Goal: Obtain resource: Obtain resource

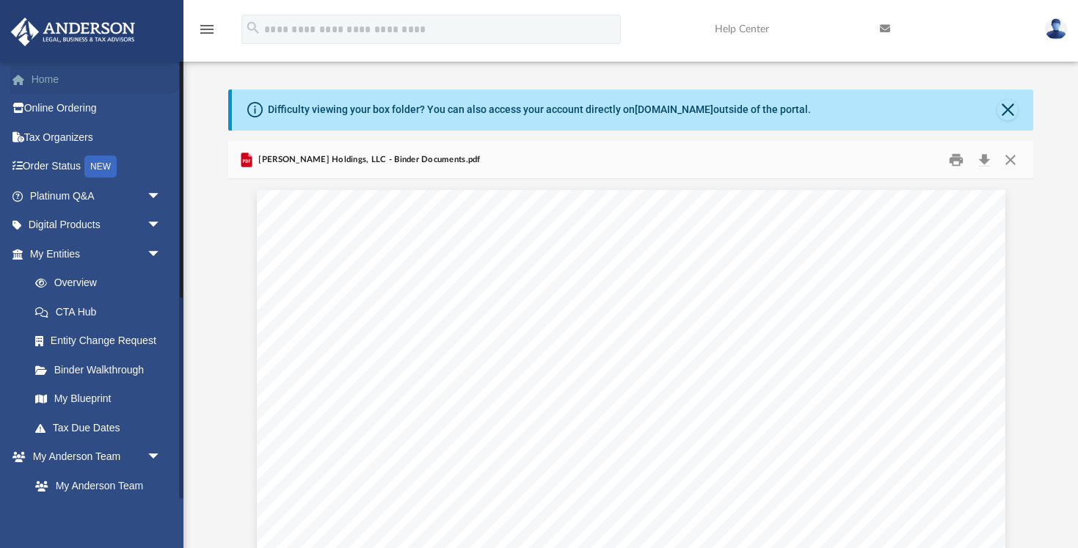
click at [50, 79] on link "Home" at bounding box center [96, 79] width 173 height 29
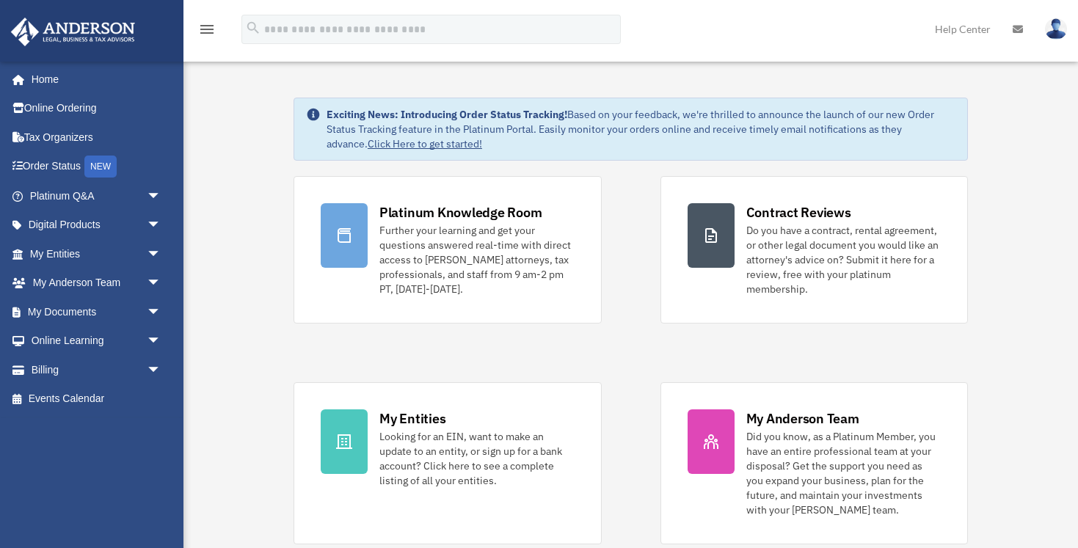
click at [1049, 34] on img at bounding box center [1056, 28] width 22 height 21
click at [1056, 33] on img at bounding box center [1056, 28] width 22 height 21
click at [1035, 66] on link "[EMAIL_ADDRESS][DOMAIN_NAME]" at bounding box center [988, 75] width 158 height 43
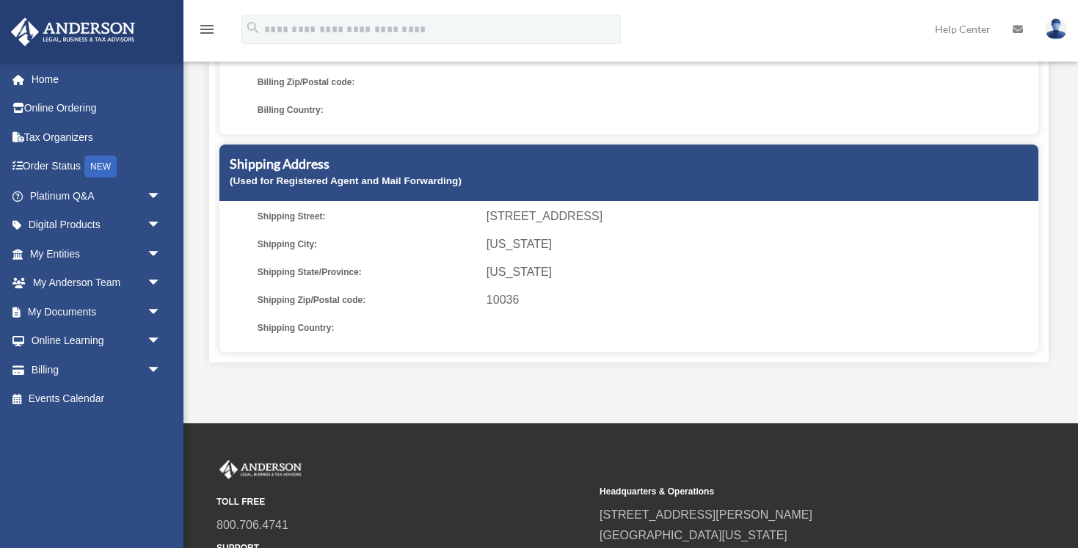
scroll to position [341, 0]
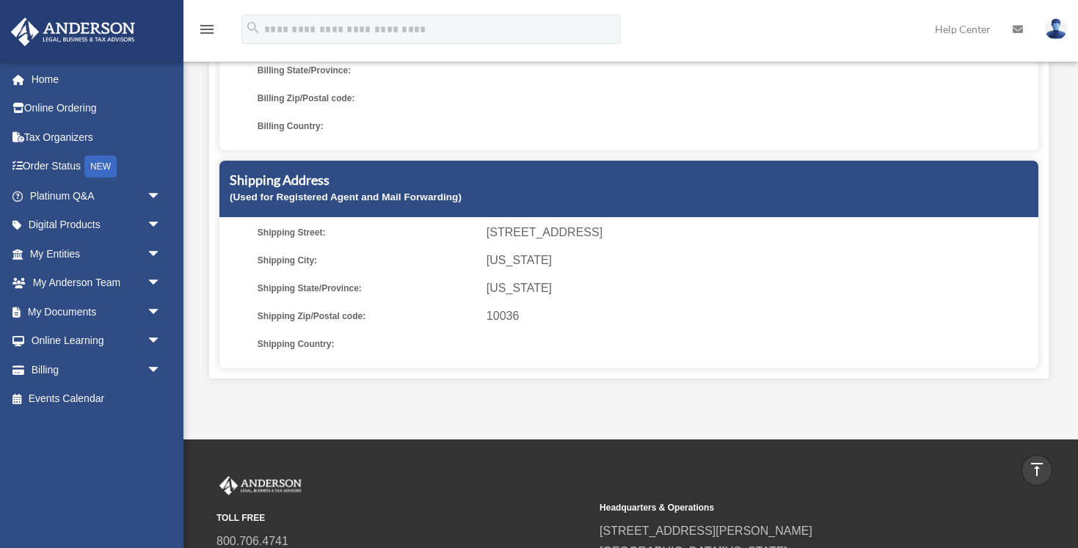
click at [572, 248] on ul "Shipping Street: 635 W 42nd St. Apt 20E Shipping City: New York Shipping State/…" at bounding box center [629, 288] width 809 height 132
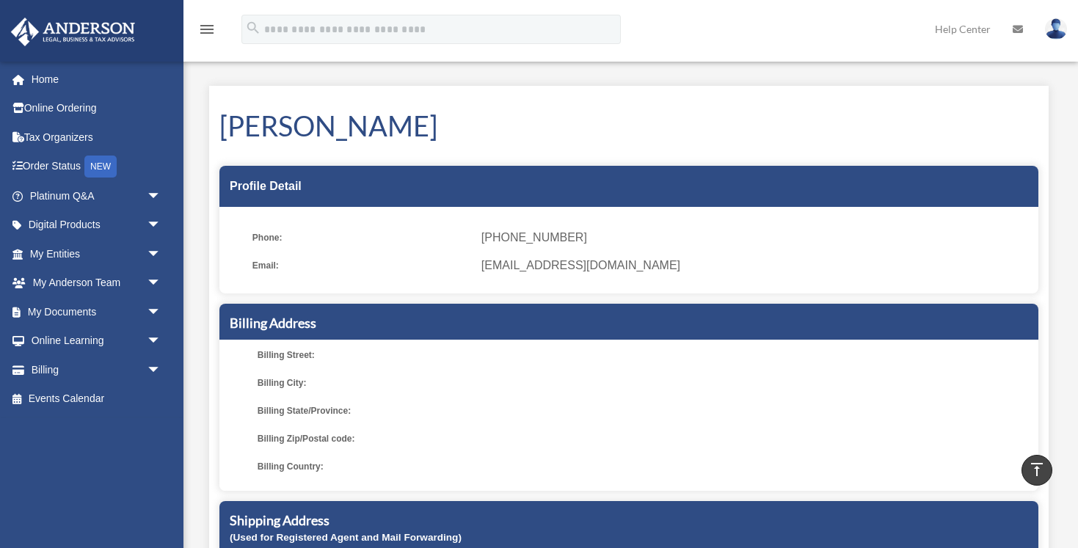
scroll to position [0, 0]
click at [325, 421] on ul "Billing Street: Billing City: Billing State/Province: Billing Zip/Postal code: …" at bounding box center [629, 411] width 809 height 132
click at [324, 411] on span "Billing State/Province:" at bounding box center [367, 411] width 219 height 21
click at [1014, 29] on icon at bounding box center [1018, 29] width 10 height 10
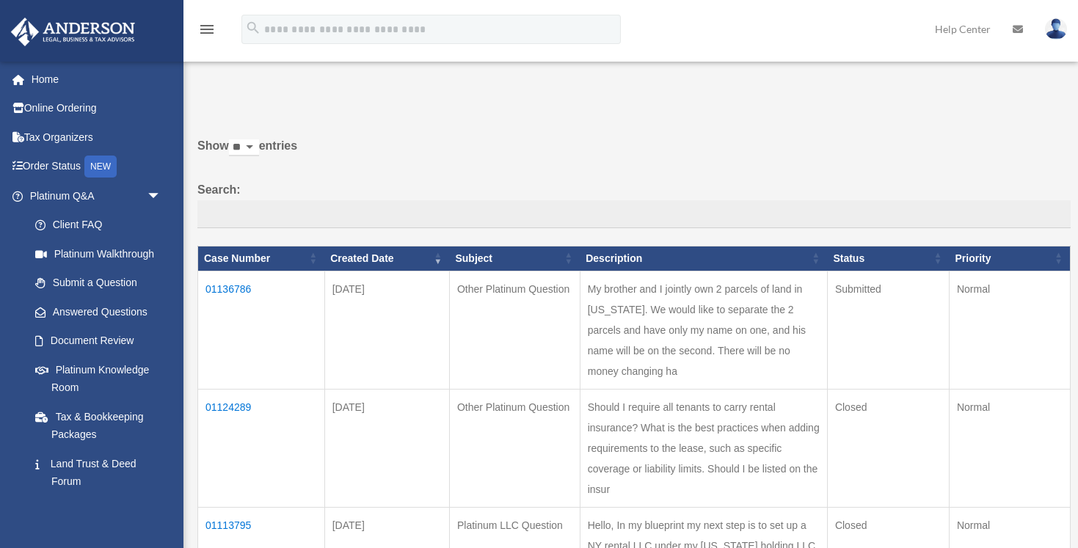
click at [1045, 30] on link at bounding box center [1056, 28] width 44 height 65
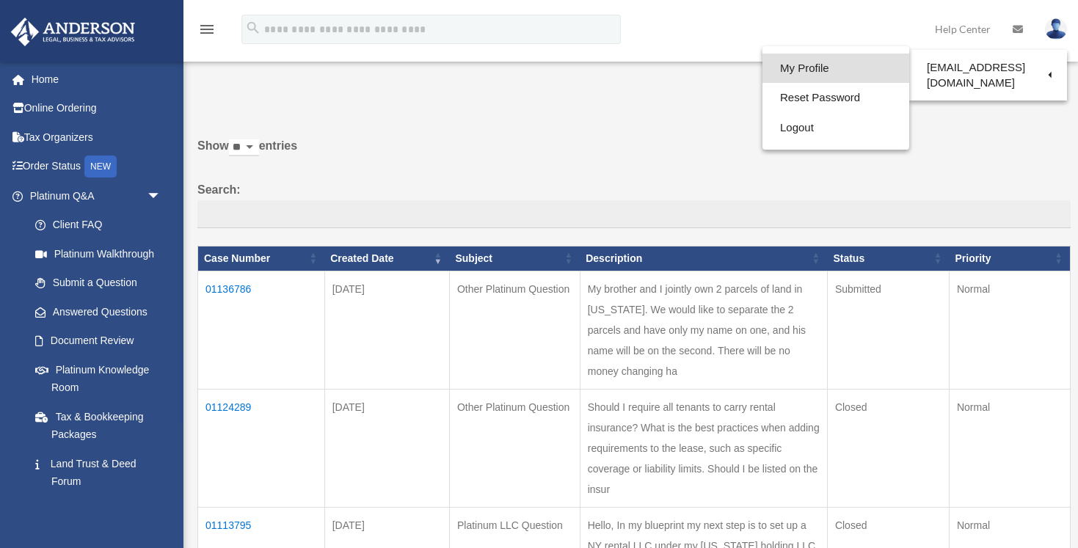
click at [831, 60] on link "My Profile" at bounding box center [836, 69] width 147 height 30
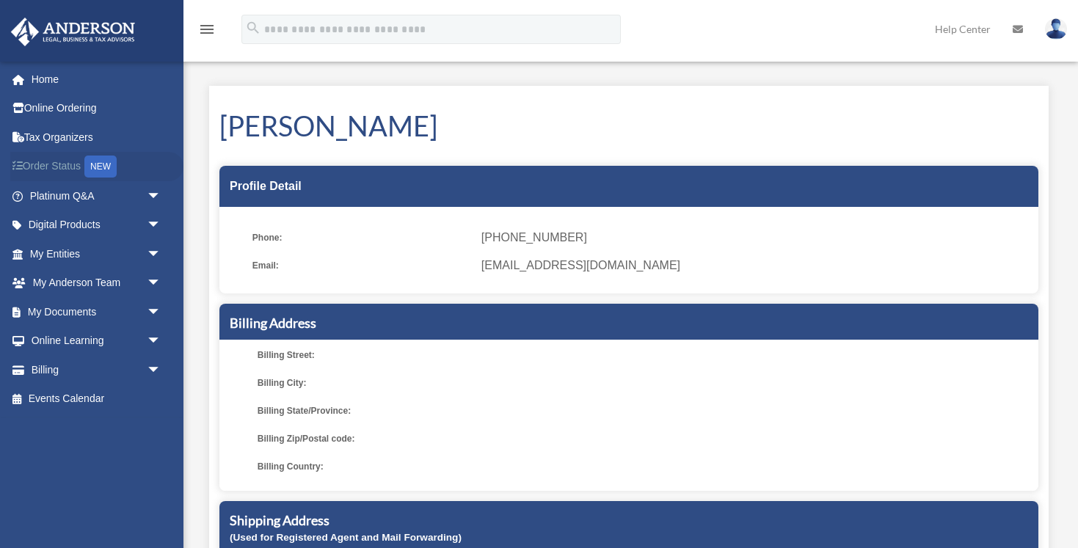
click at [86, 169] on link "Order Status NEW" at bounding box center [96, 167] width 173 height 30
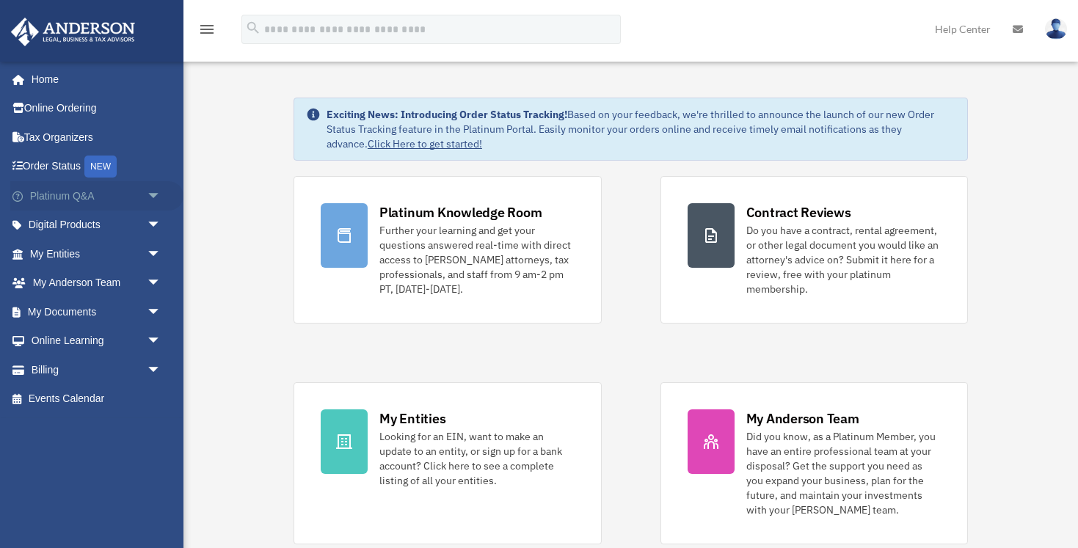
click at [154, 194] on span "arrow_drop_down" at bounding box center [161, 196] width 29 height 30
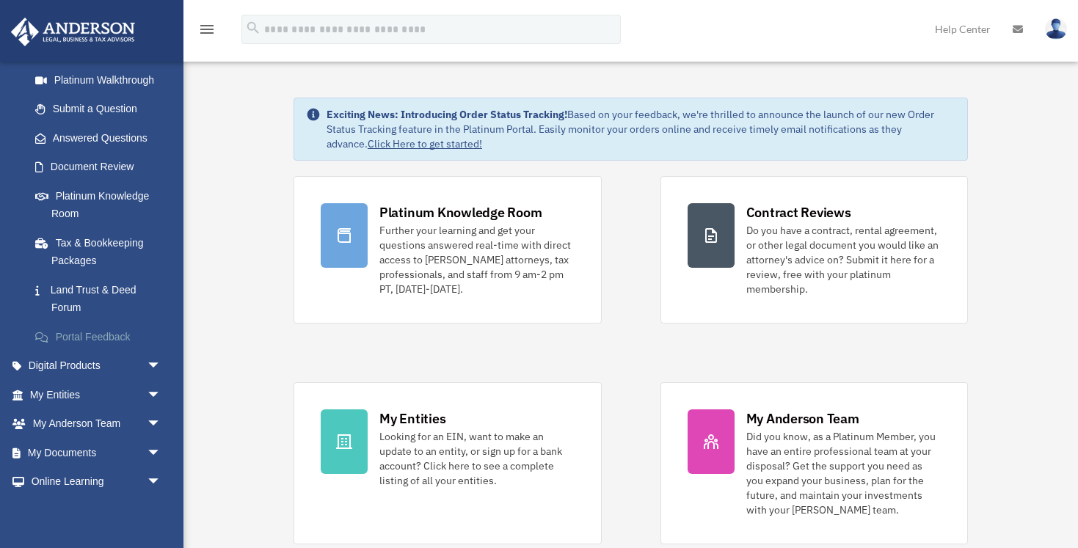
scroll to position [178, 0]
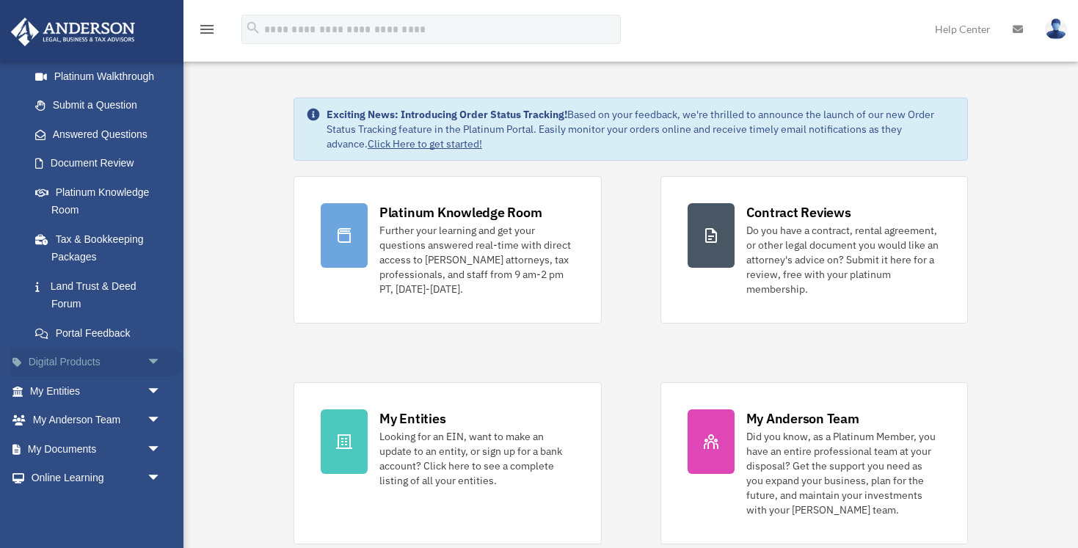
click at [148, 358] on span "arrow_drop_down" at bounding box center [161, 363] width 29 height 30
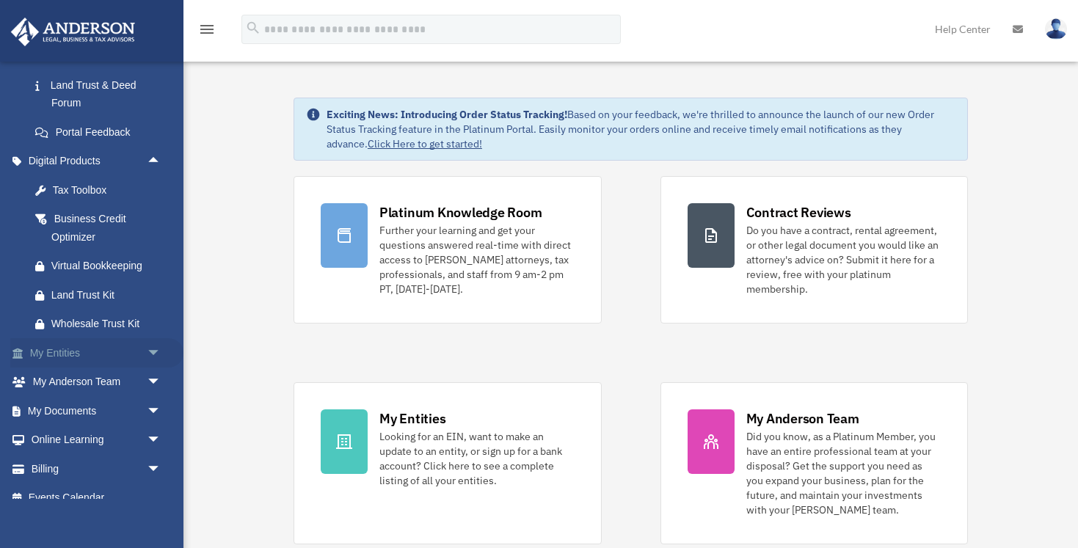
scroll to position [380, 0]
click at [151, 346] on span "arrow_drop_down" at bounding box center [161, 352] width 29 height 30
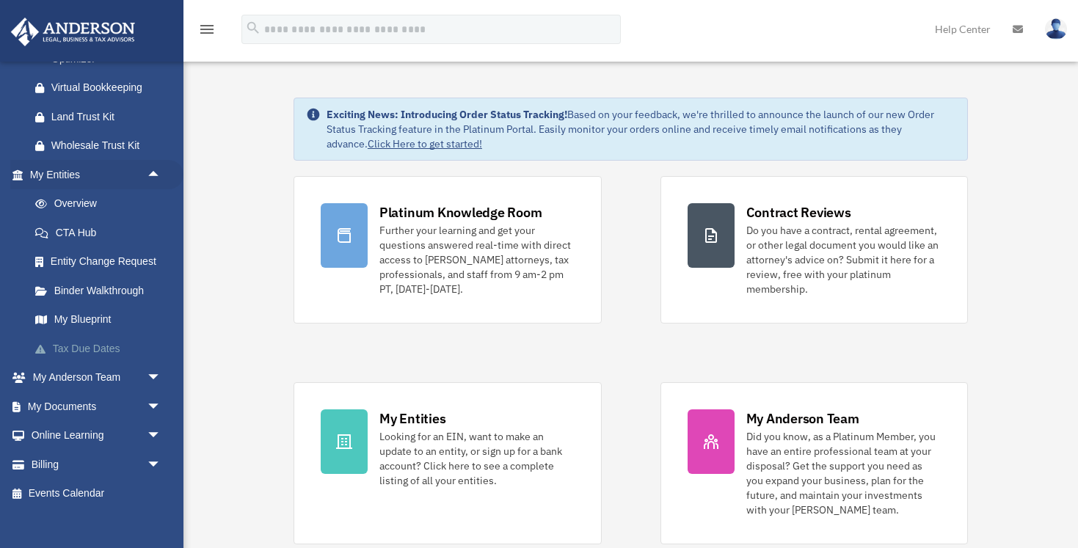
scroll to position [556, 0]
click at [152, 367] on span "arrow_drop_down" at bounding box center [161, 379] width 29 height 30
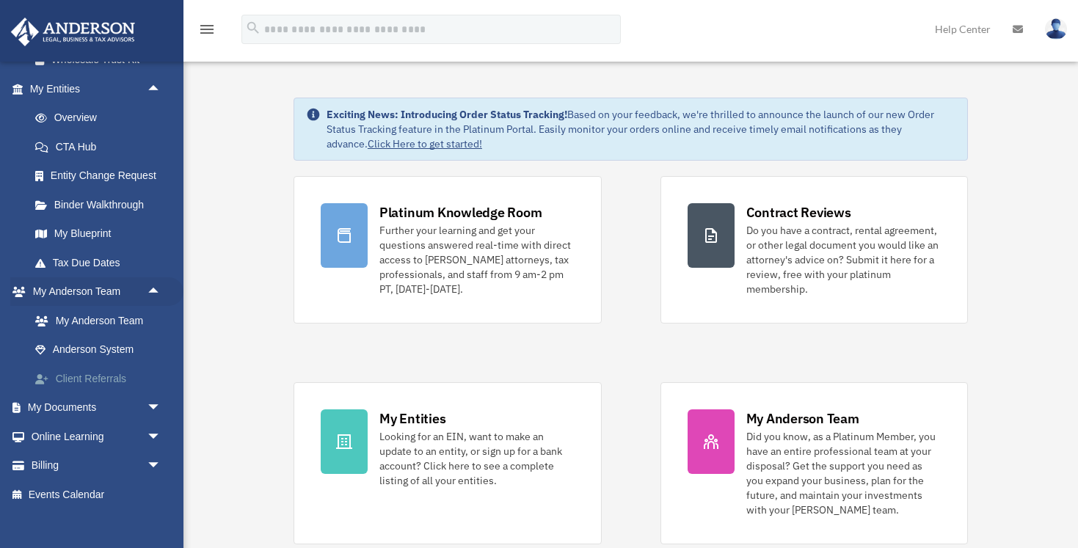
scroll to position [642, 0]
click at [153, 394] on span "arrow_drop_down" at bounding box center [161, 409] width 29 height 30
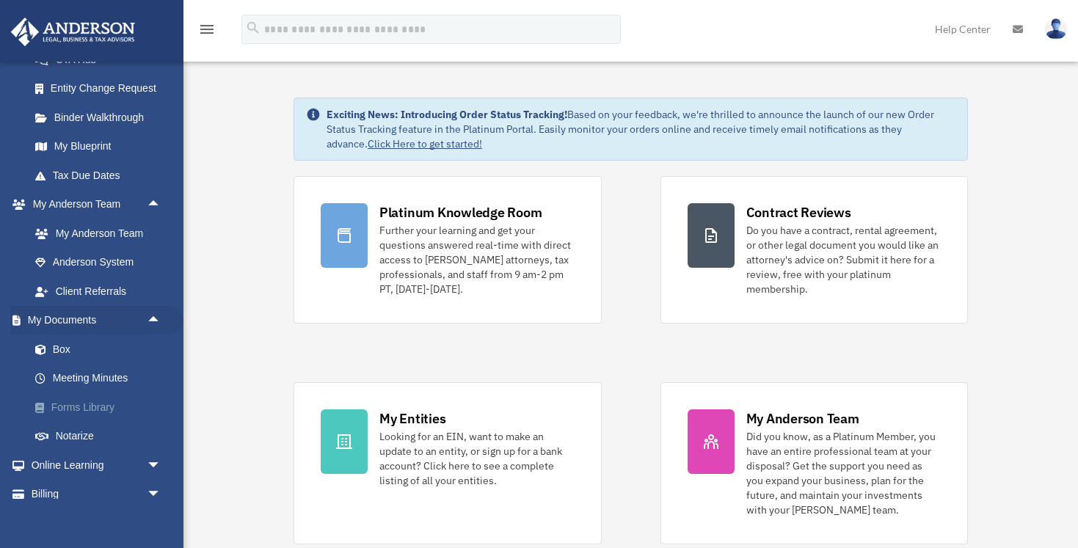
scroll to position [731, 0]
click at [113, 392] on link "Forms Library" at bounding box center [102, 406] width 163 height 29
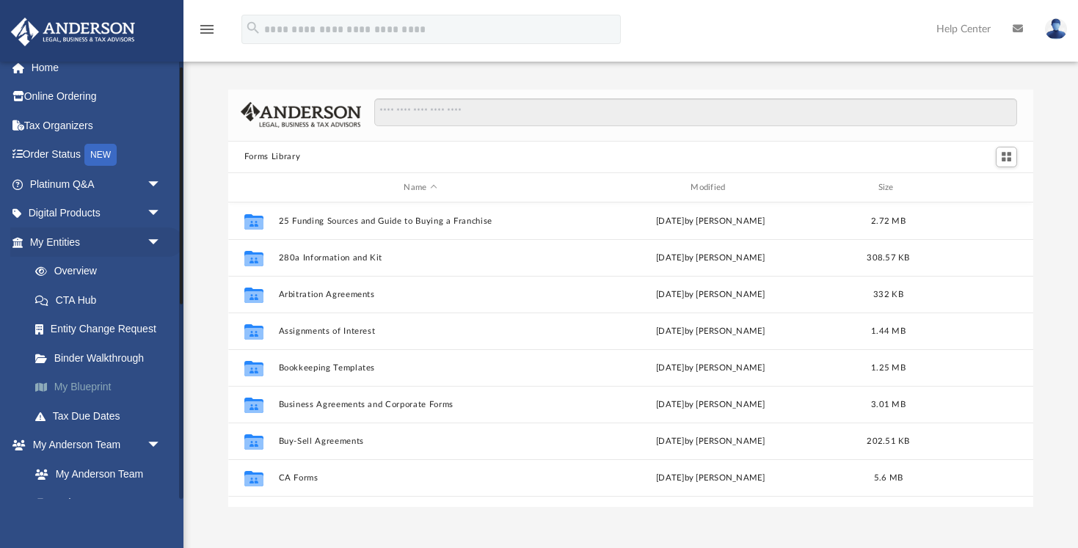
scroll to position [334, 805]
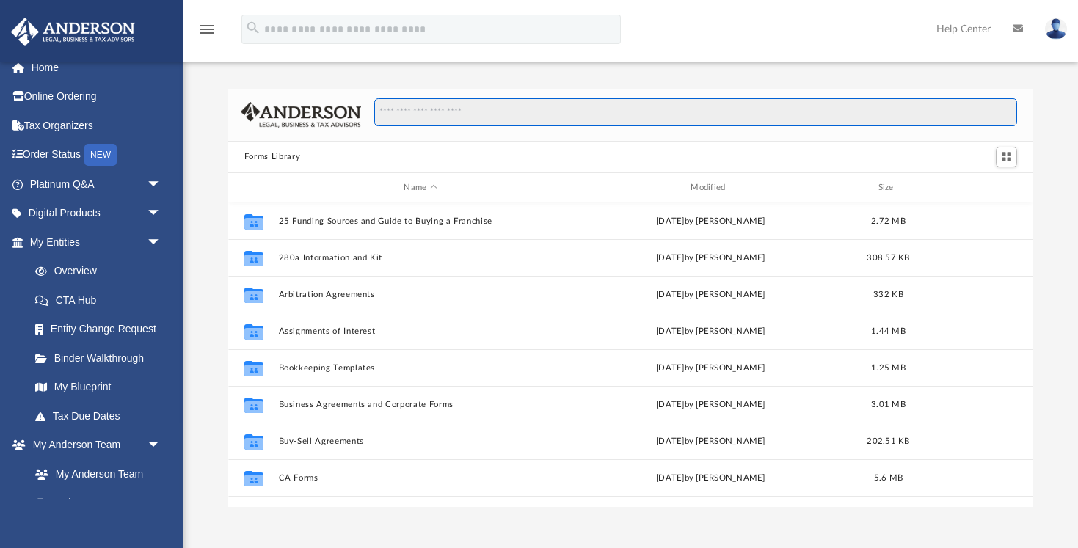
click at [442, 122] on input "Search files and folders" at bounding box center [695, 112] width 643 height 28
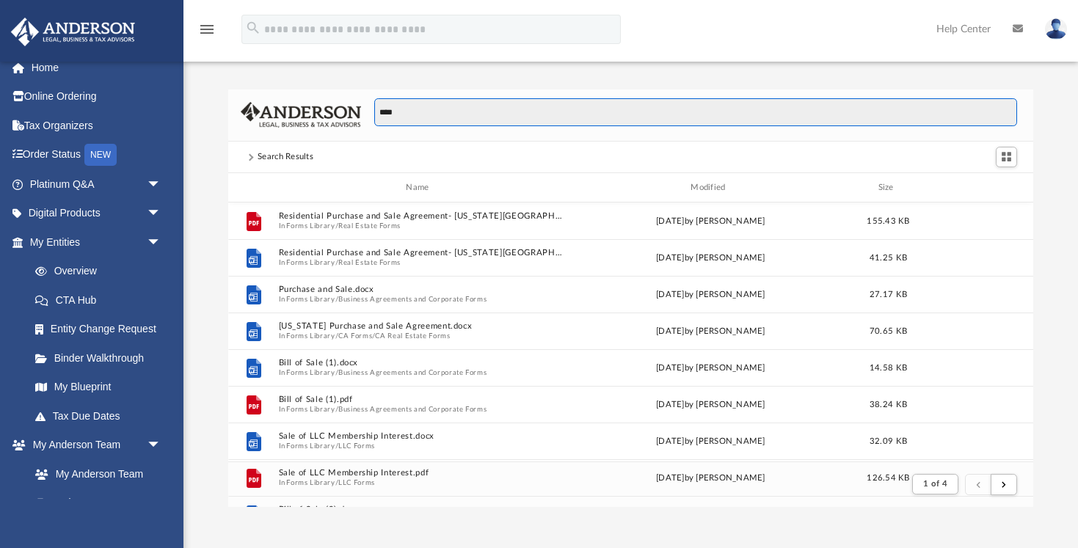
scroll to position [288, 805]
type input "*"
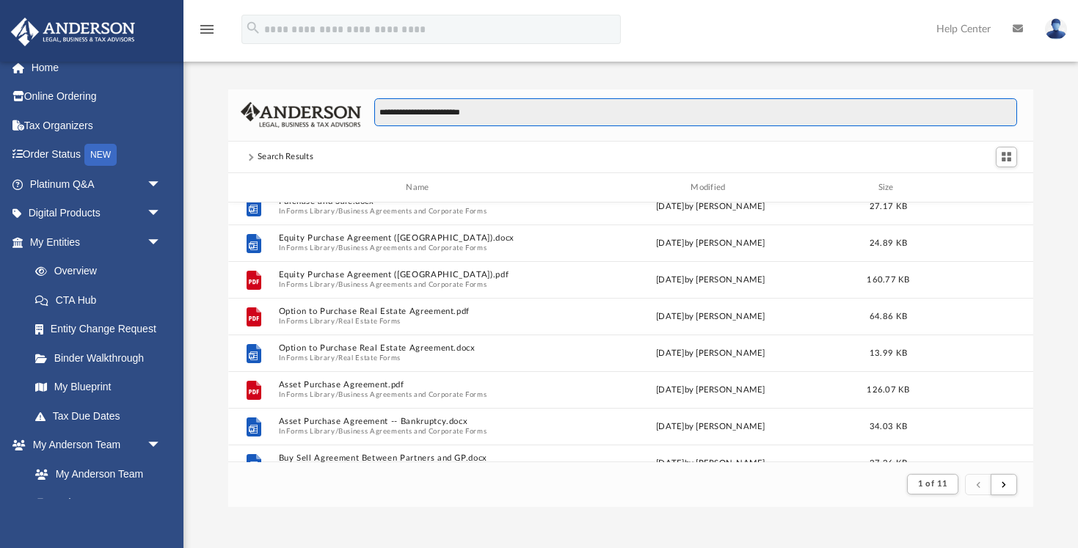
scroll to position [290, 0]
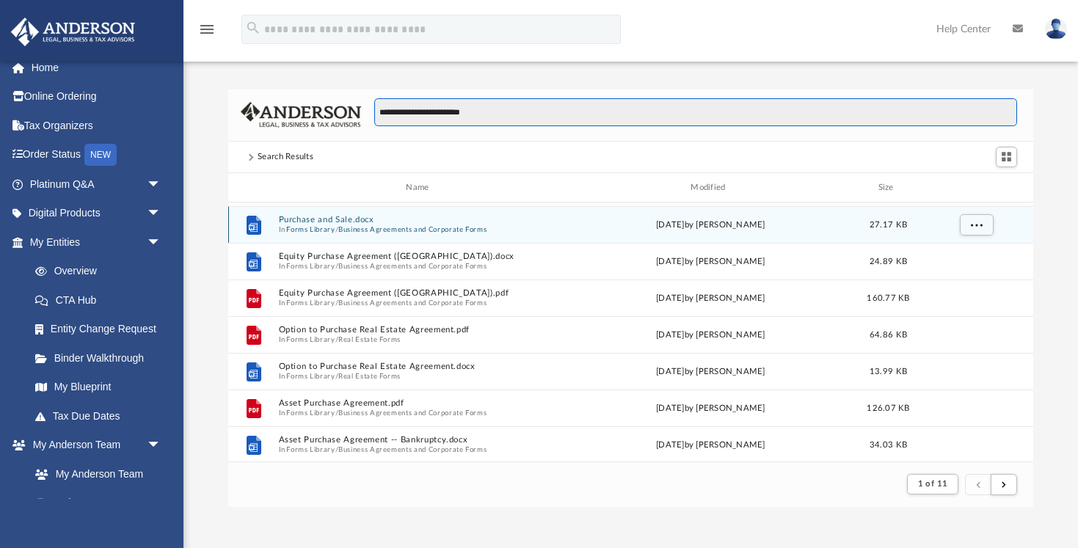
type input "**********"
click at [365, 219] on button "Purchase and Sale.docx" at bounding box center [420, 221] width 284 height 10
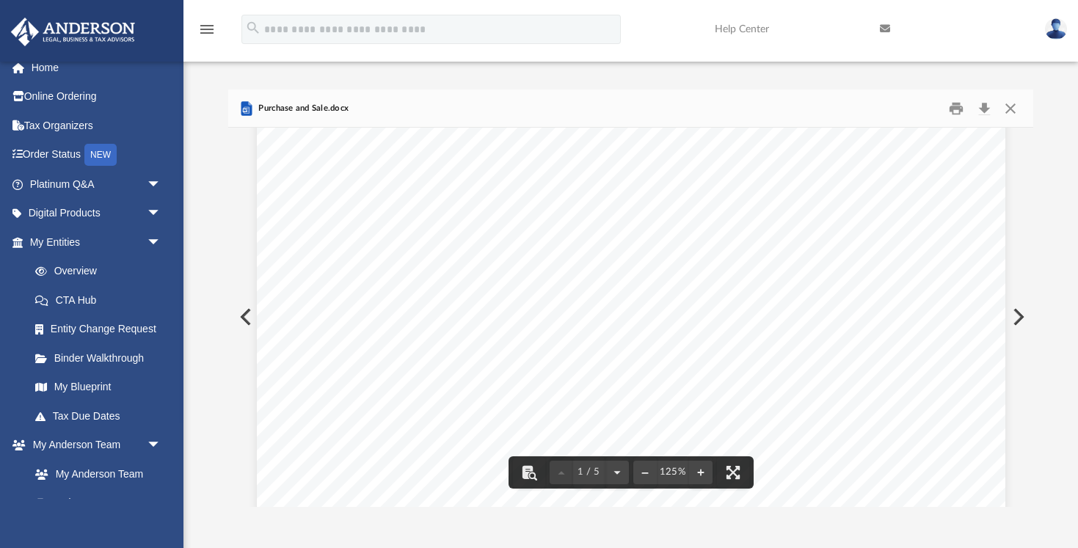
scroll to position [454, 0]
